Goal: Information Seeking & Learning: Learn about a topic

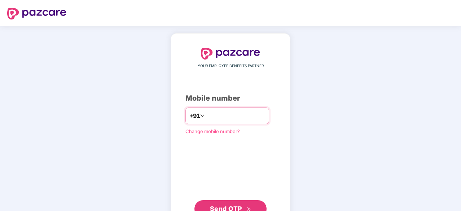
click at [252, 113] on input "number" at bounding box center [235, 116] width 59 height 12
click at [253, 113] on input "**********" at bounding box center [235, 116] width 59 height 12
type input "*"
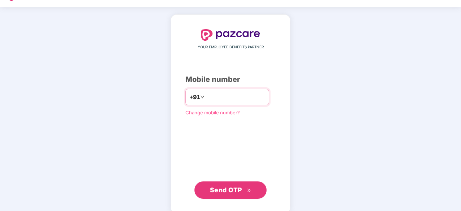
scroll to position [27, 0]
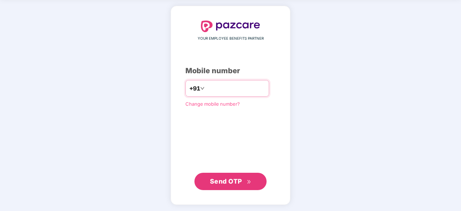
type input "**********"
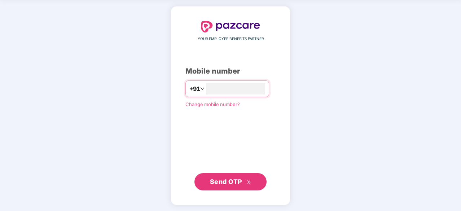
click at [228, 178] on span "Send OTP" at bounding box center [226, 182] width 32 height 8
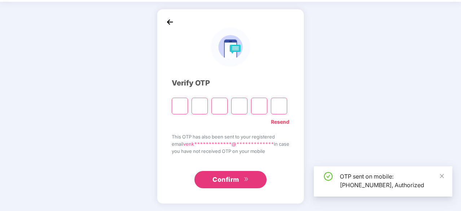
scroll to position [24, 0]
click at [441, 177] on icon "close" at bounding box center [442, 176] width 4 height 4
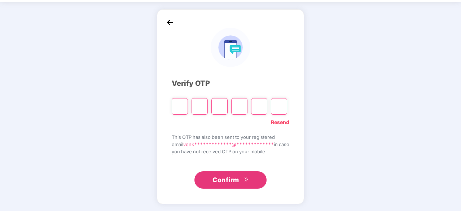
click at [178, 110] on input "Please enter verification code. Digit 1" at bounding box center [180, 106] width 16 height 17
type input "*"
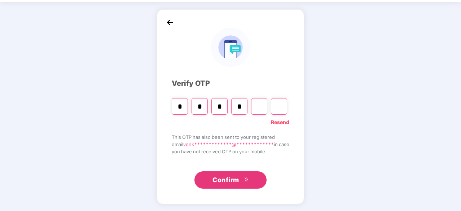
type input "*"
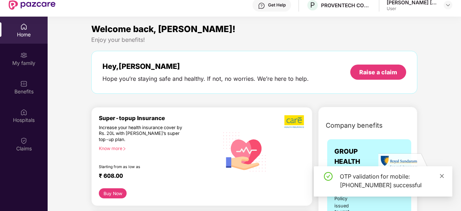
click at [442, 176] on icon "close" at bounding box center [442, 176] width 4 height 4
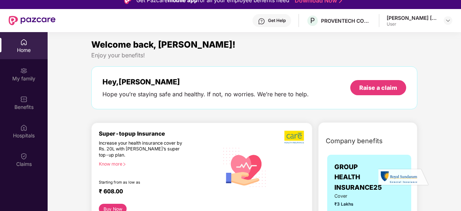
scroll to position [0, 0]
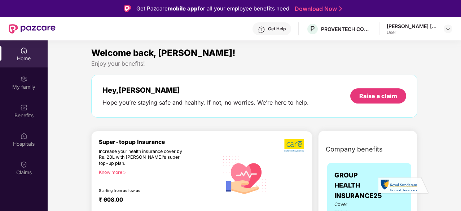
drag, startPoint x: 138, startPoint y: 54, endPoint x: 119, endPoint y: 91, distance: 40.8
drag, startPoint x: 119, startPoint y: 91, endPoint x: 18, endPoint y: 89, distance: 101.8
click at [18, 89] on div "My family" at bounding box center [24, 86] width 48 height 7
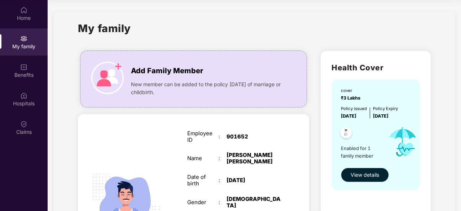
click at [369, 174] on span "View details" at bounding box center [365, 175] width 29 height 8
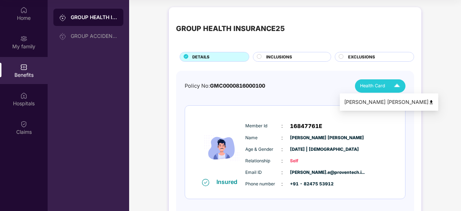
click at [398, 83] on img at bounding box center [397, 86] width 13 height 13
click at [429, 102] on img at bounding box center [431, 102] width 5 height 5
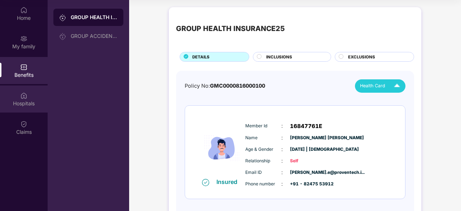
click at [25, 101] on div "Hospitals" at bounding box center [24, 103] width 48 height 7
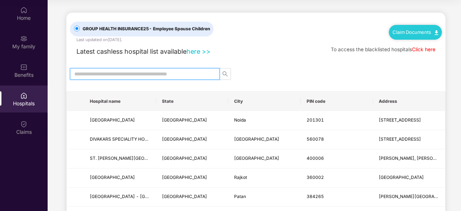
click at [144, 70] on input "text" at bounding box center [141, 74] width 135 height 8
type input "*********"
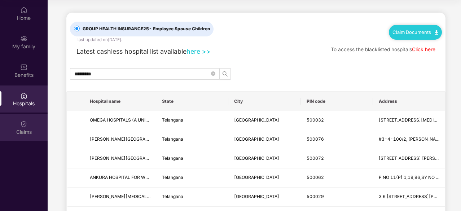
click at [32, 123] on div "Claims" at bounding box center [24, 127] width 48 height 27
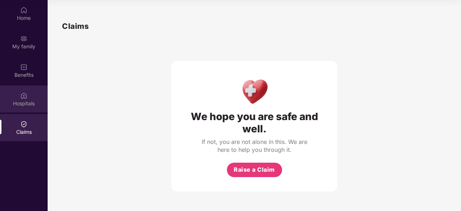
click at [26, 99] on img at bounding box center [23, 95] width 7 height 7
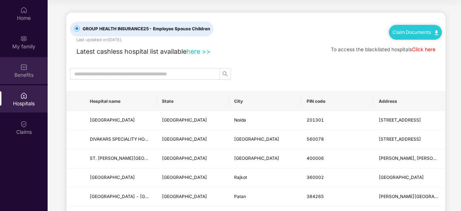
click at [26, 73] on div "Benefits" at bounding box center [24, 74] width 48 height 7
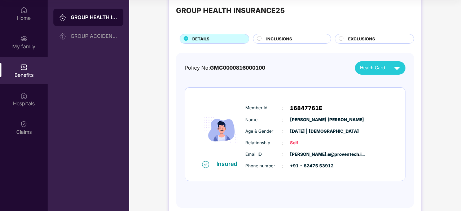
scroll to position [32, 0]
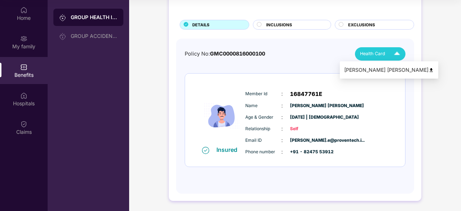
click at [398, 52] on img at bounding box center [397, 54] width 13 height 13
click at [409, 69] on div "[PERSON_NAME] [PERSON_NAME]" at bounding box center [389, 70] width 90 height 8
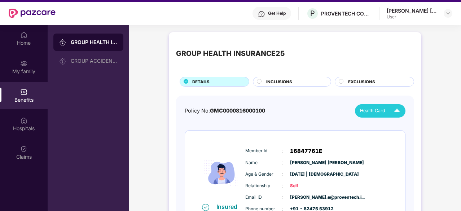
scroll to position [4, 0]
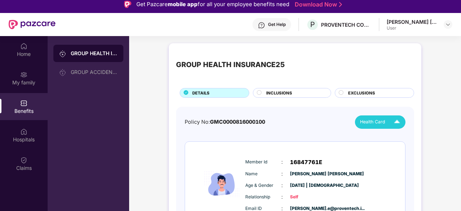
click at [292, 93] on span "INCLUSIONS" at bounding box center [279, 93] width 26 height 6
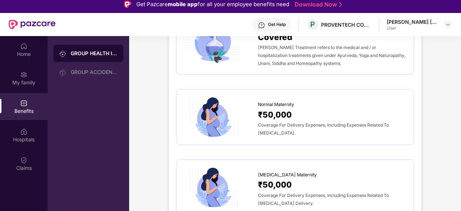
scroll to position [722, 0]
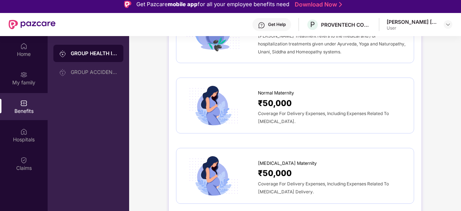
click at [288, 181] on span "Coverage For Delivery Expenses, Including Expenses Related To [MEDICAL_DATA] De…" at bounding box center [323, 187] width 131 height 13
click at [284, 167] on span "₹50,000" at bounding box center [275, 173] width 34 height 13
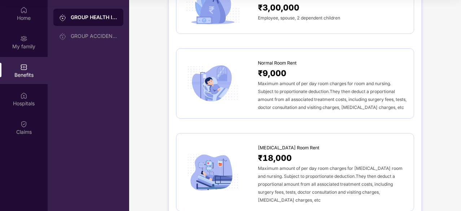
scroll to position [0, 0]
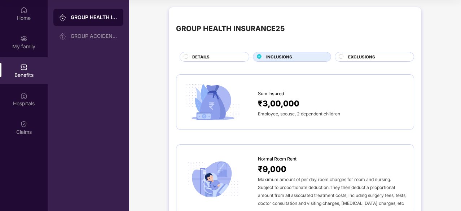
click at [374, 56] on span "EXCLUSIONS" at bounding box center [361, 57] width 27 height 6
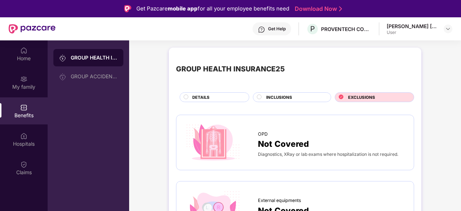
click at [217, 97] on div "DETAILS" at bounding box center [217, 98] width 57 height 8
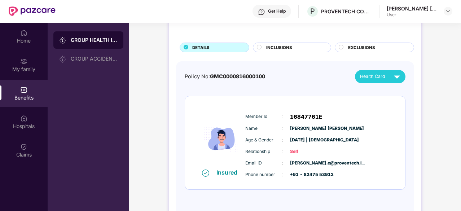
scroll to position [40, 0]
